Goal: Use online tool/utility: Utilize a website feature to perform a specific function

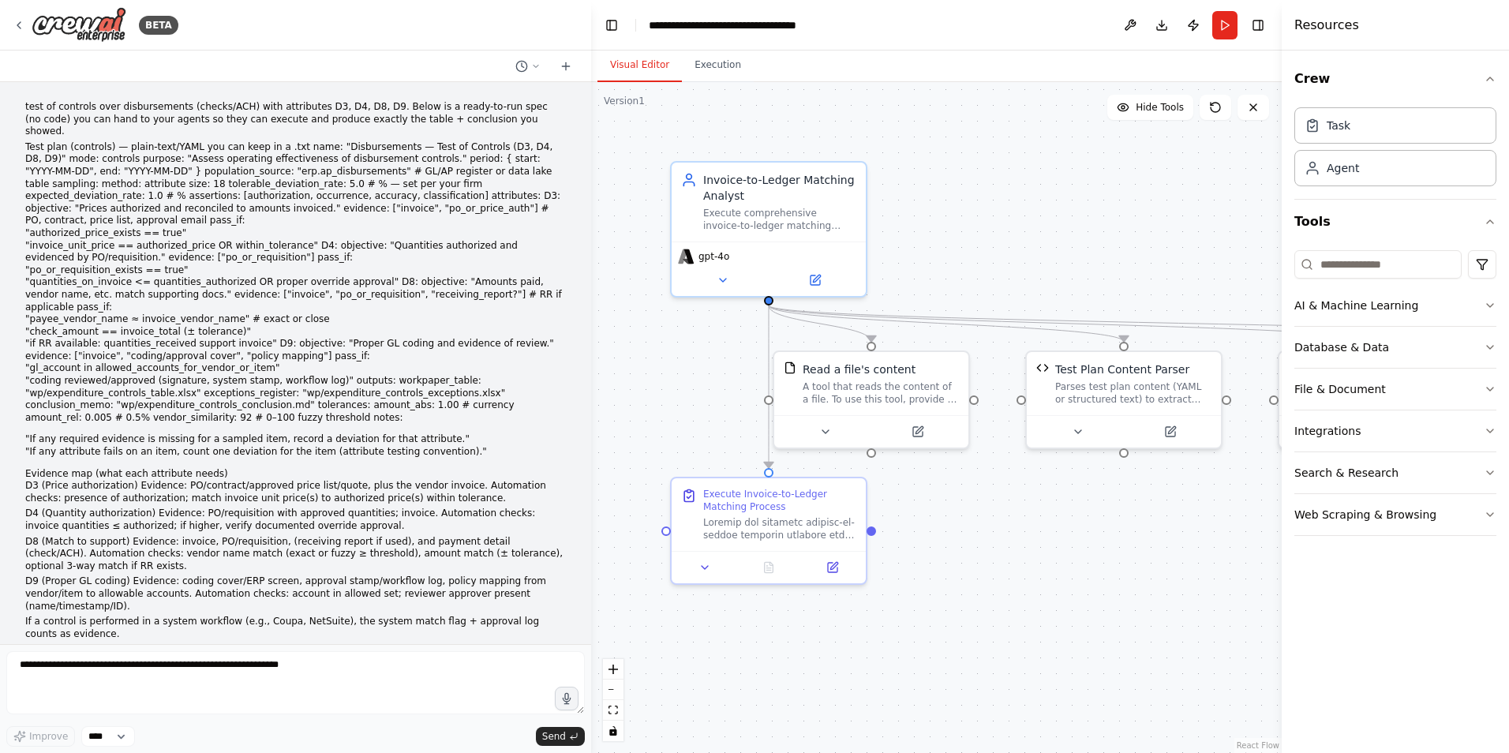
scroll to position [31114, 0]
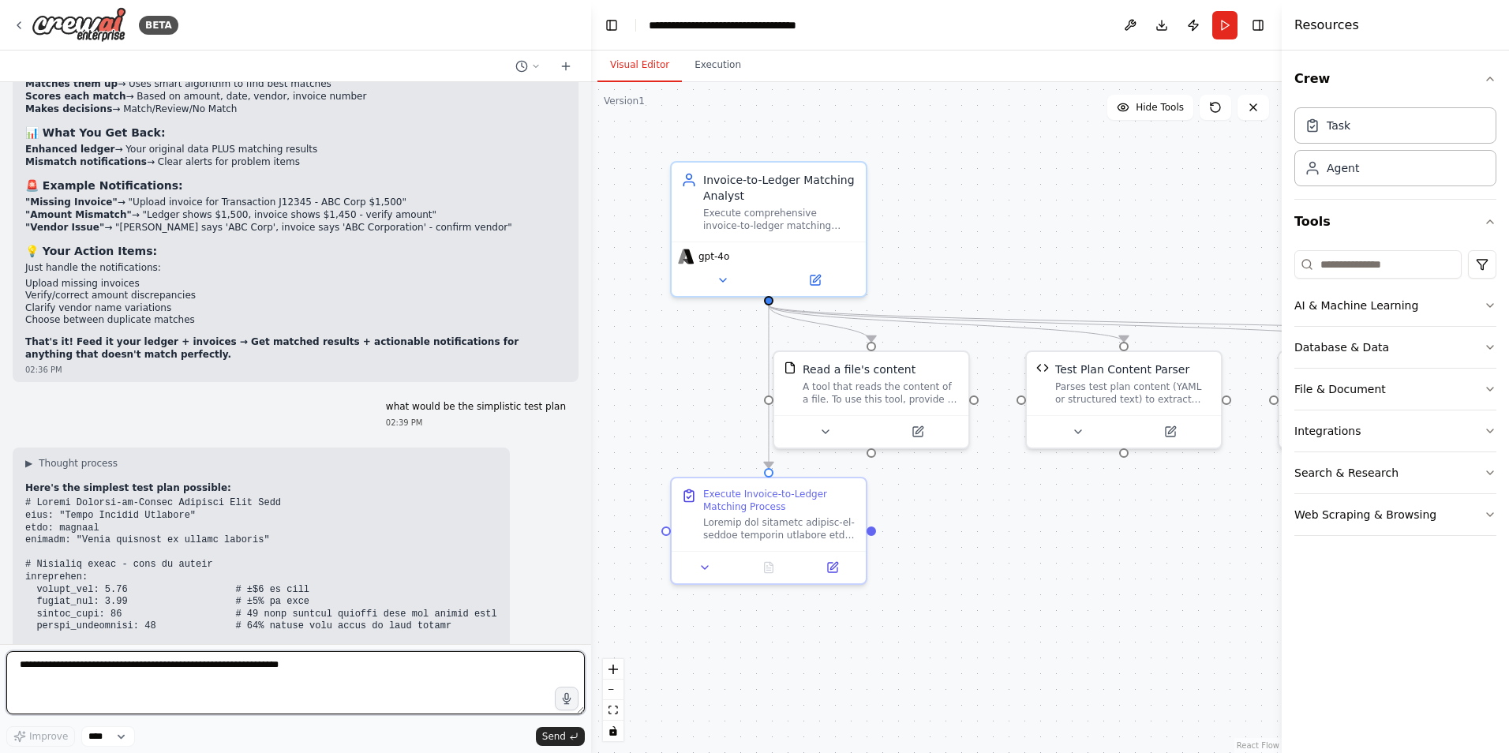
click at [29, 663] on textarea at bounding box center [295, 682] width 578 height 63
paste textarea "**********"
type textarea "**********"
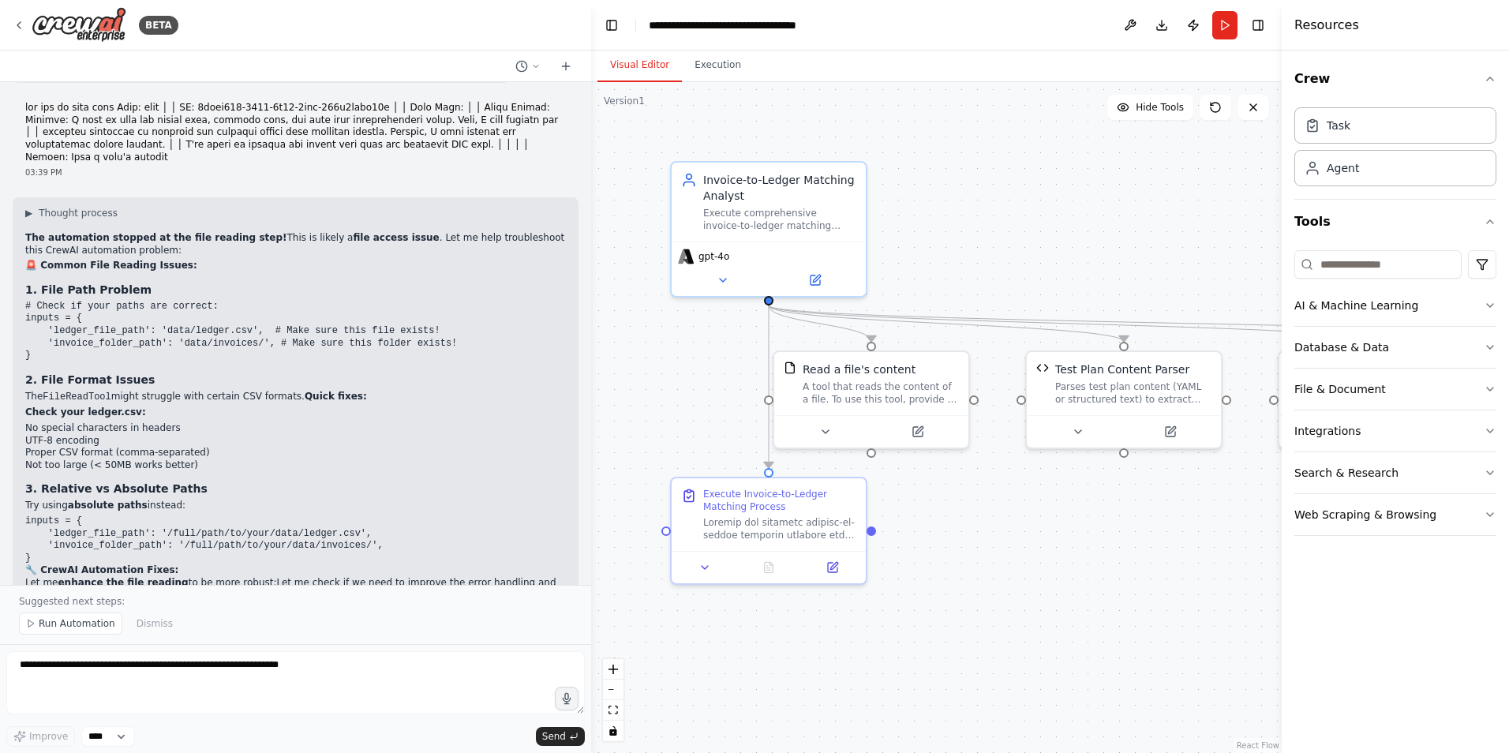
scroll to position [32193, 0]
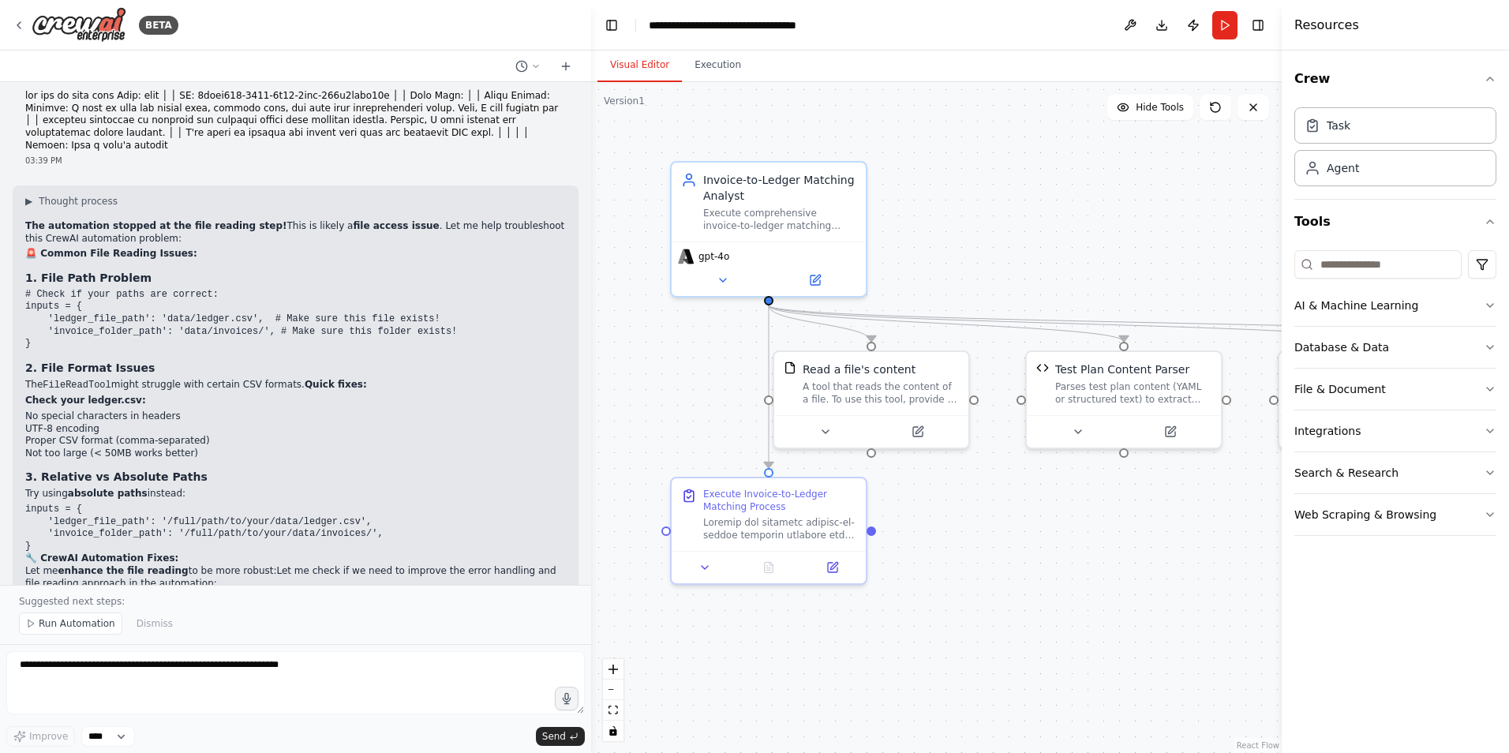
drag, startPoint x: 62, startPoint y: 430, endPoint x: 23, endPoint y: 430, distance: 38.7
copy code "Line_ID"
drag, startPoint x: 144, startPoint y: 431, endPoint x: 68, endPoint y: 428, distance: 75.8
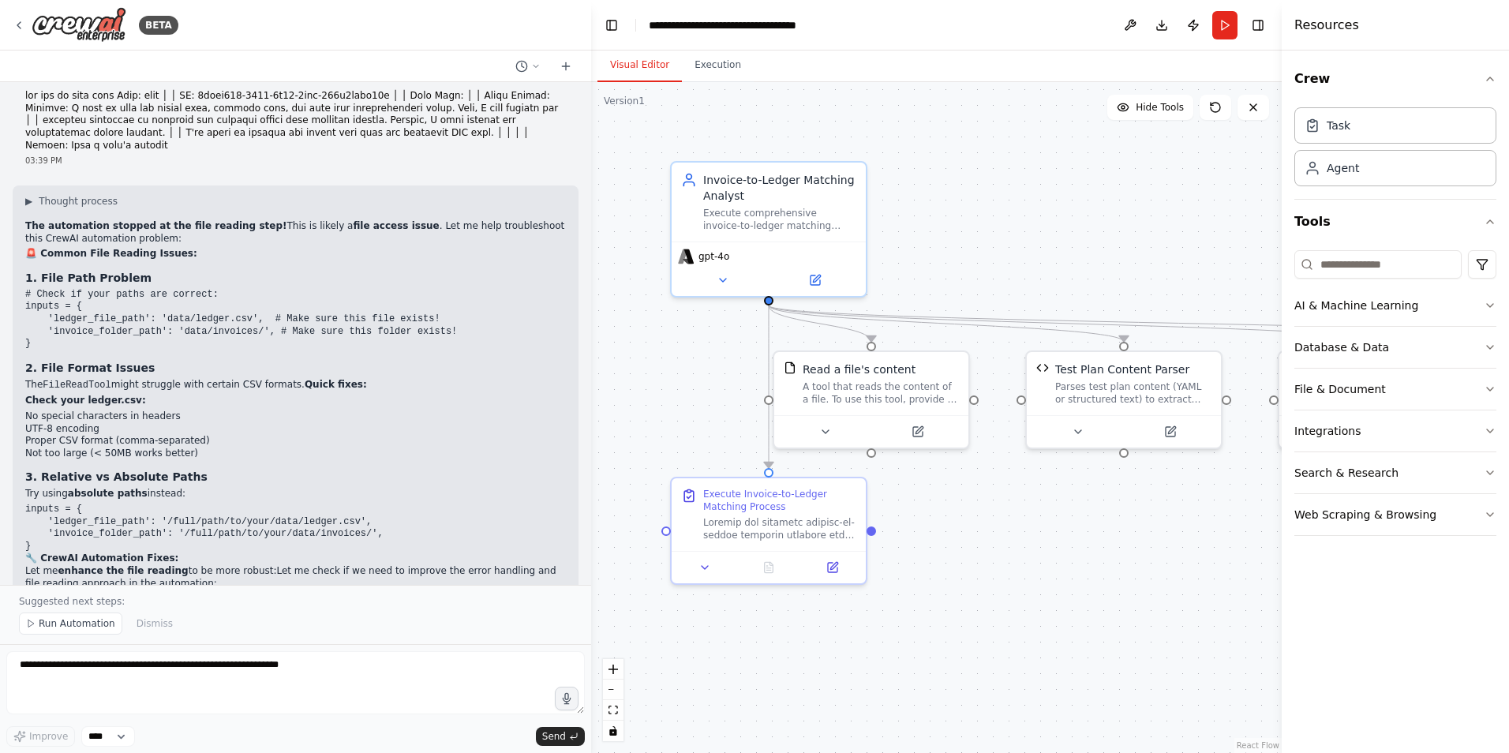
copy code "Transaction_Ref"
drag, startPoint x: 196, startPoint y: 431, endPoint x: 151, endPoint y: 428, distance: 45.1
copy code "Post_Date"
drag, startPoint x: 237, startPoint y: 431, endPoint x: 204, endPoint y: 423, distance: 34.1
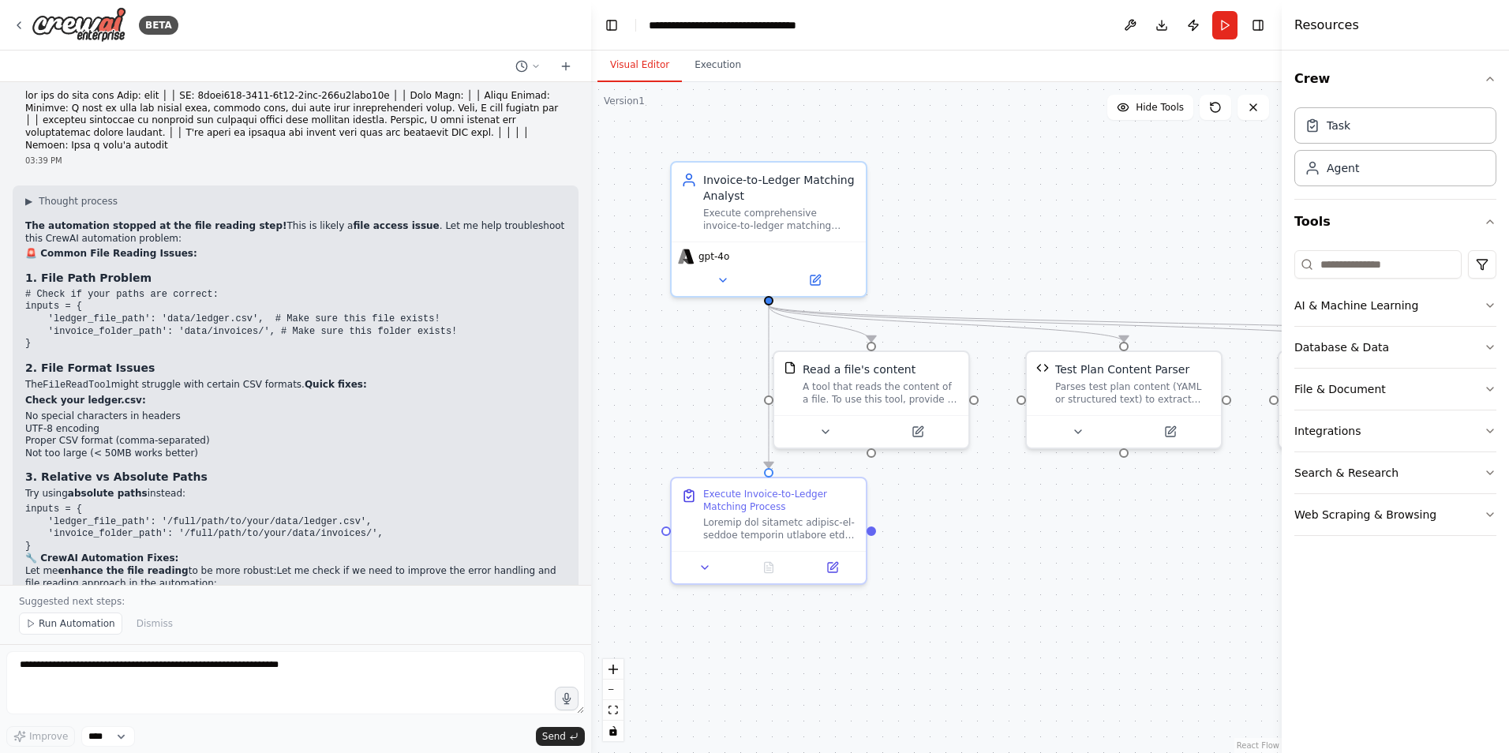
copy code "GL_Code"
drag, startPoint x: 317, startPoint y: 432, endPoint x: 245, endPoint y: 432, distance: 72.6
copy code "GL_Description"
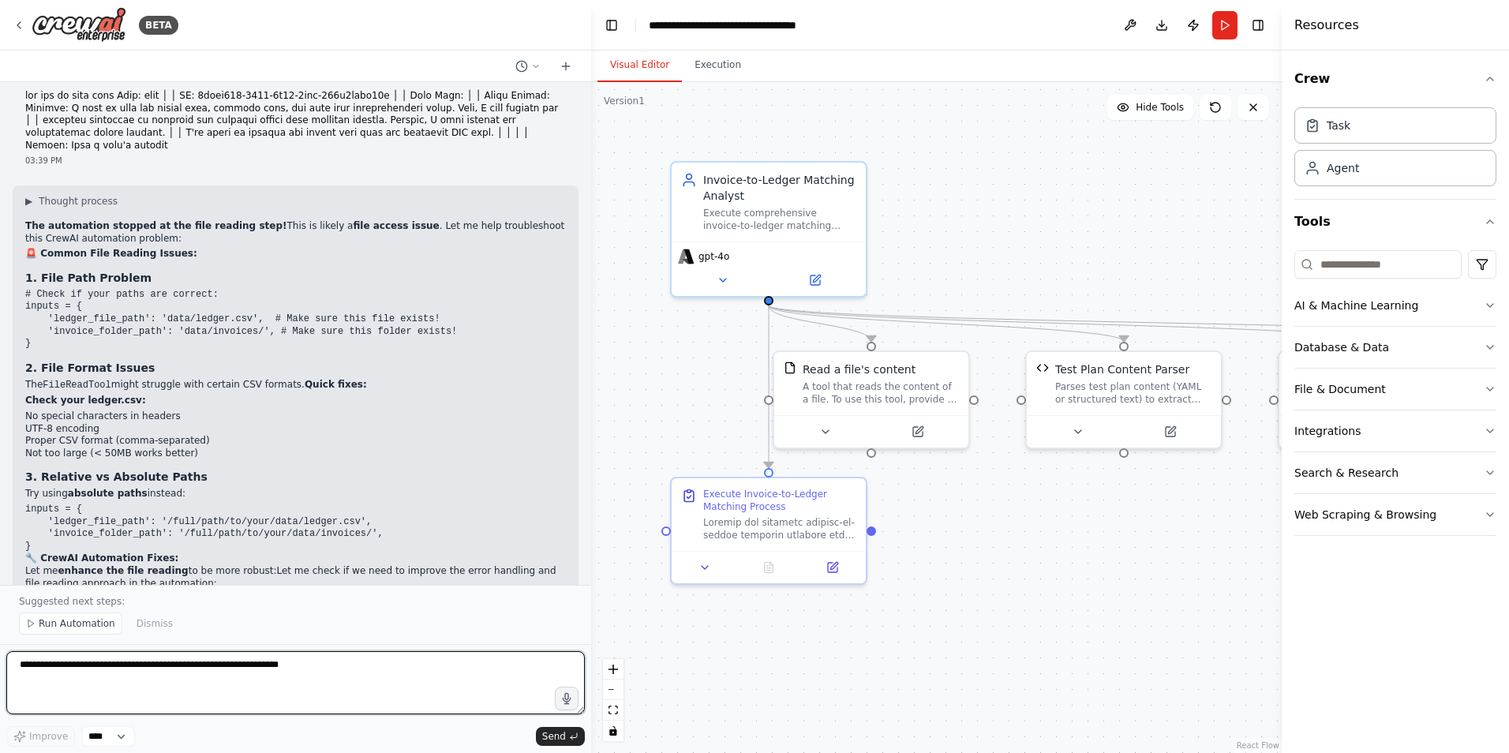
drag, startPoint x: 98, startPoint y: 670, endPoint x: 125, endPoint y: 673, distance: 27.0
click at [98, 670] on textarea at bounding box center [295, 682] width 578 height 63
type textarea "**********"
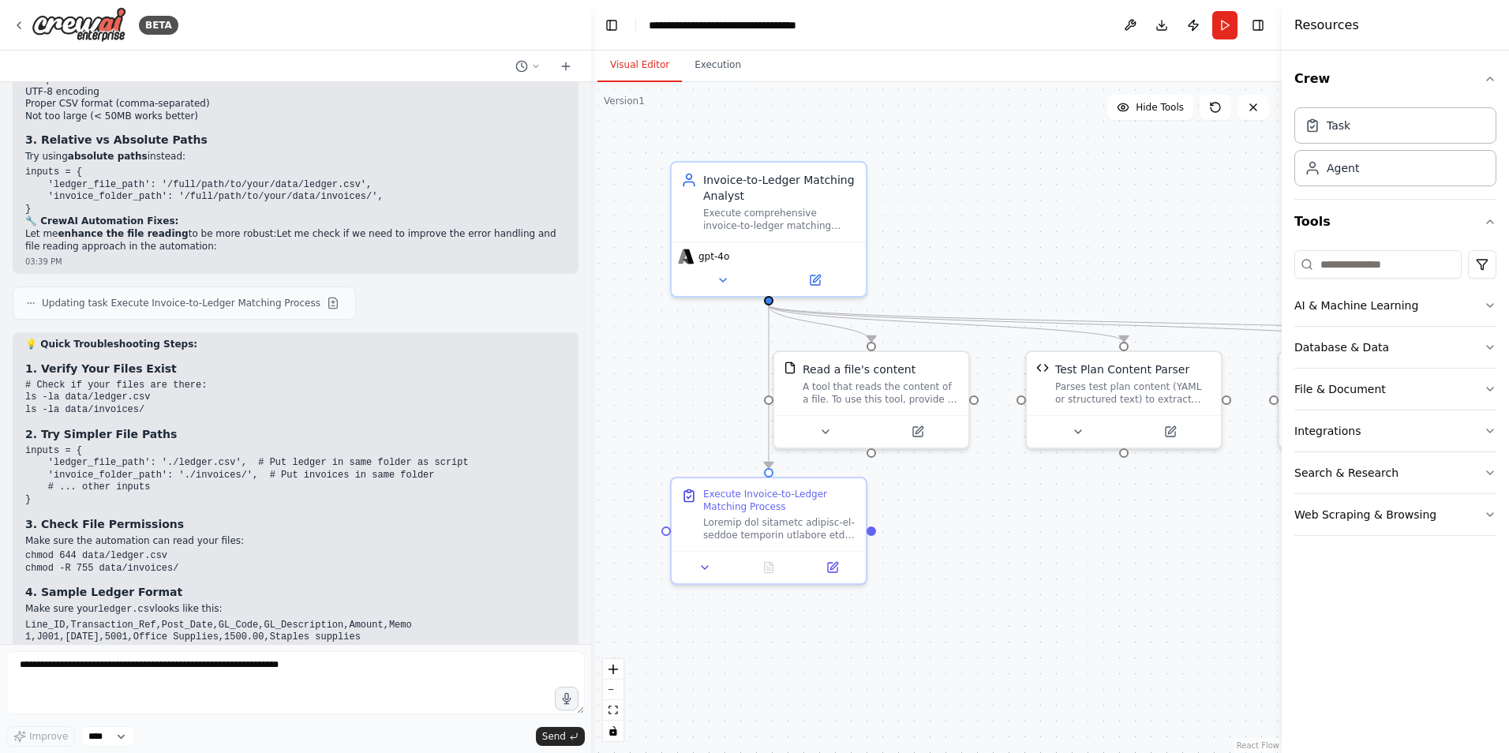
scroll to position [32543, 0]
